Goal: Use online tool/utility: Utilize a website feature to perform a specific function

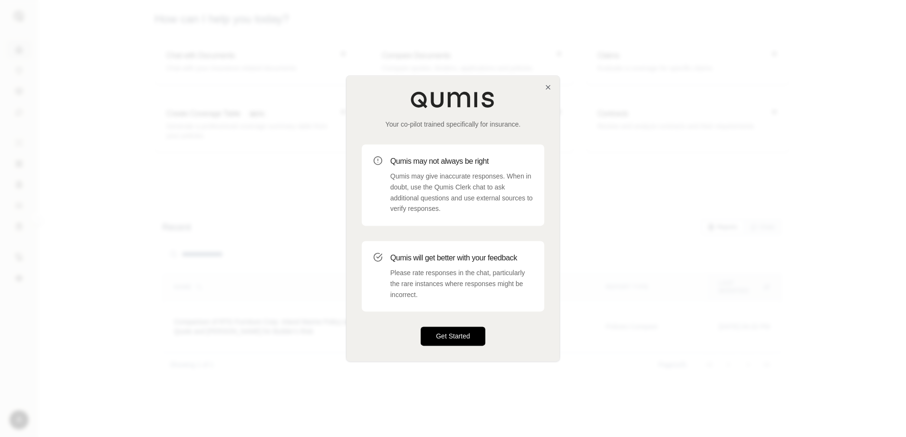
click at [457, 341] on button "Get Started" at bounding box center [453, 336] width 65 height 19
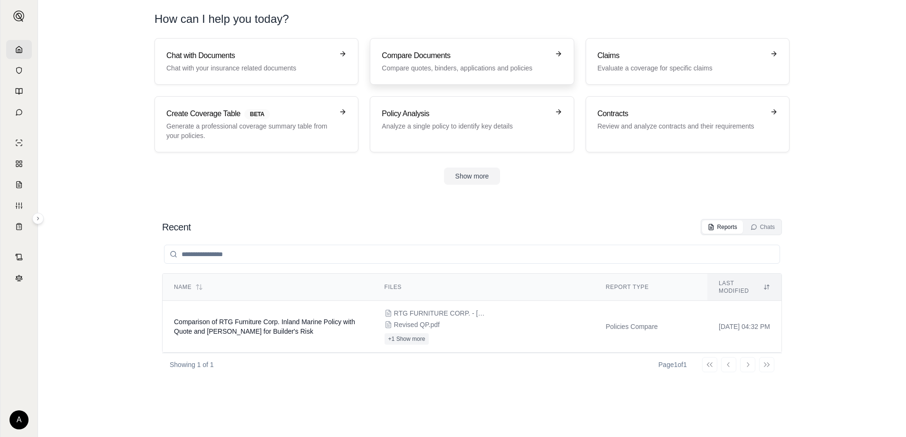
click at [512, 69] on p "Compare quotes, binders, applications and policies" at bounding box center [465, 68] width 167 height 10
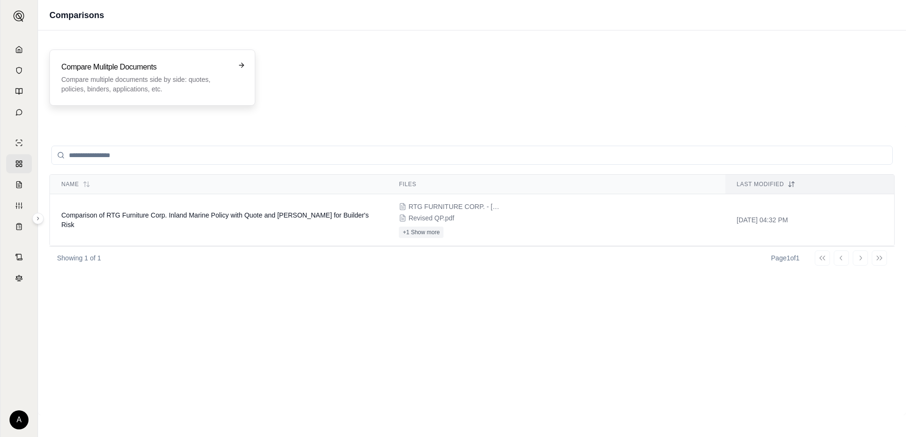
click at [188, 87] on p "Compare multiple documents side by side: quotes, policies, binders, application…" at bounding box center [145, 84] width 169 height 19
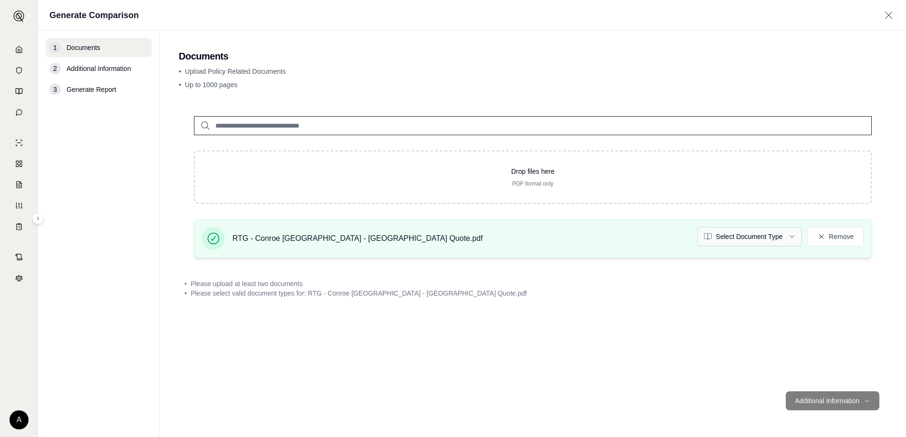
click at [790, 234] on html "A Generate Comparison 1 Documents 2 Additional Information 3 Generate Report Do…" at bounding box center [453, 218] width 906 height 437
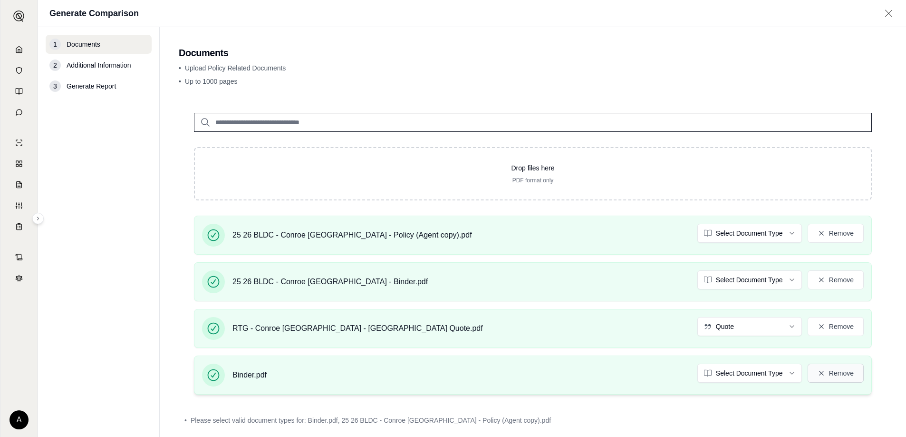
click at [818, 374] on icon at bounding box center [822, 373] width 8 height 8
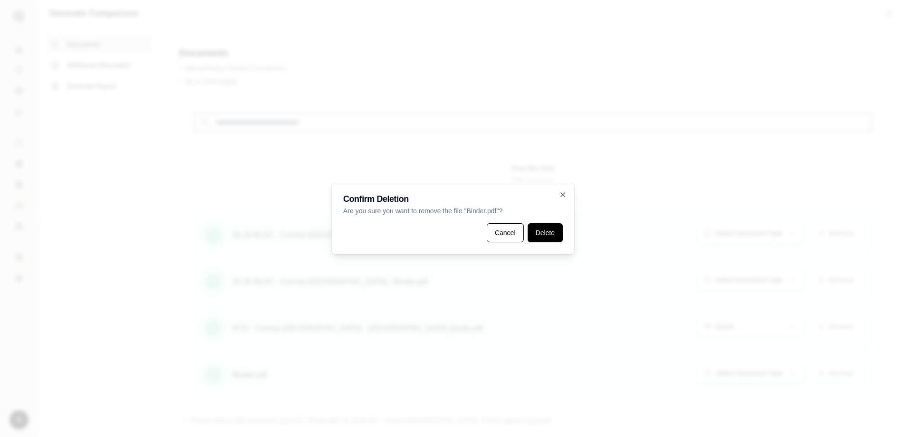
click at [536, 234] on button "Delete" at bounding box center [545, 232] width 35 height 19
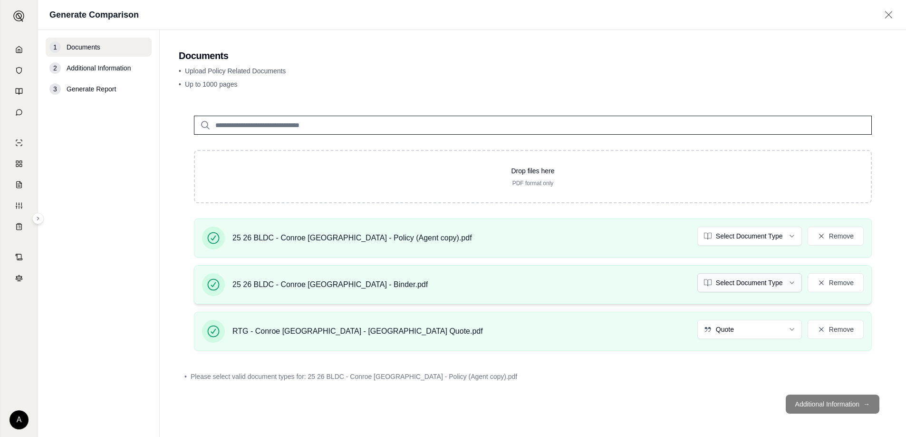
click at [760, 291] on html "A Generate Comparison 1 Documents 2 Additional Information 3 Generate Report Do…" at bounding box center [453, 218] width 906 height 437
click at [738, 233] on html "A Generate Comparison 1 Documents 2 Additional Information 3 Generate Report Do…" at bounding box center [453, 218] width 906 height 437
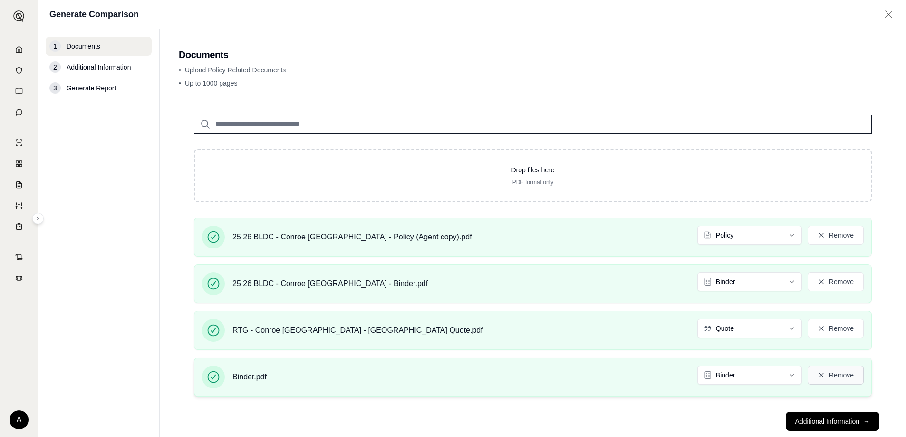
click at [825, 378] on button "Remove" at bounding box center [836, 374] width 56 height 19
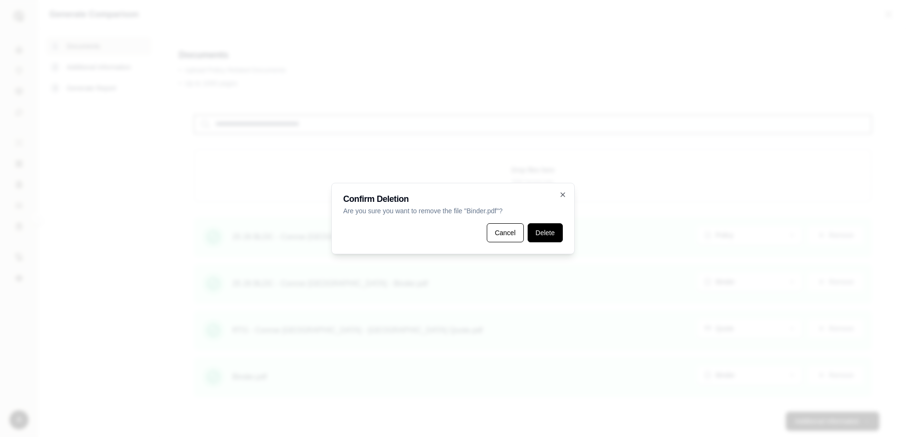
click at [532, 235] on button "Delete" at bounding box center [545, 232] width 35 height 19
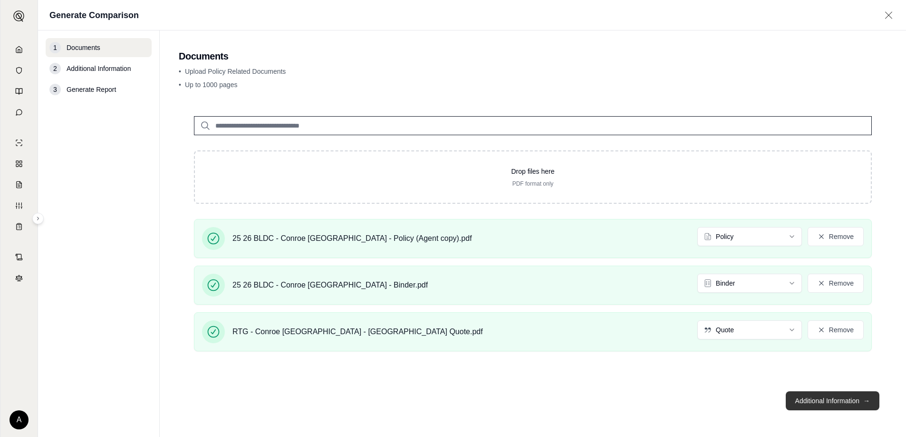
click at [800, 401] on button "Additional Information →" at bounding box center [833, 400] width 94 height 19
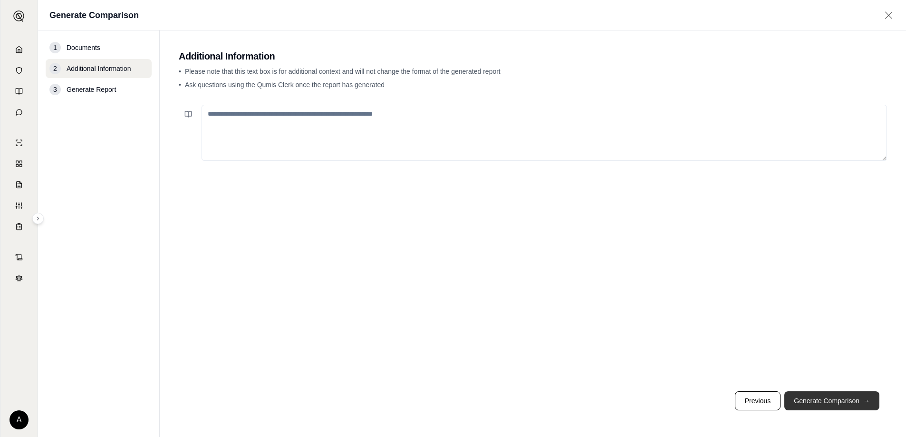
click at [800, 401] on button "Generate Comparison →" at bounding box center [832, 400] width 95 height 19
